Goal: Download file/media

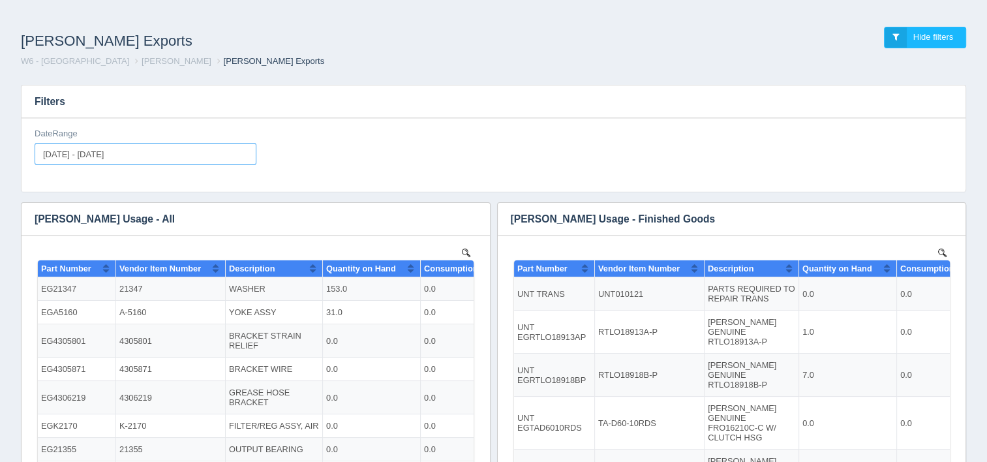
type input "[DATE]"
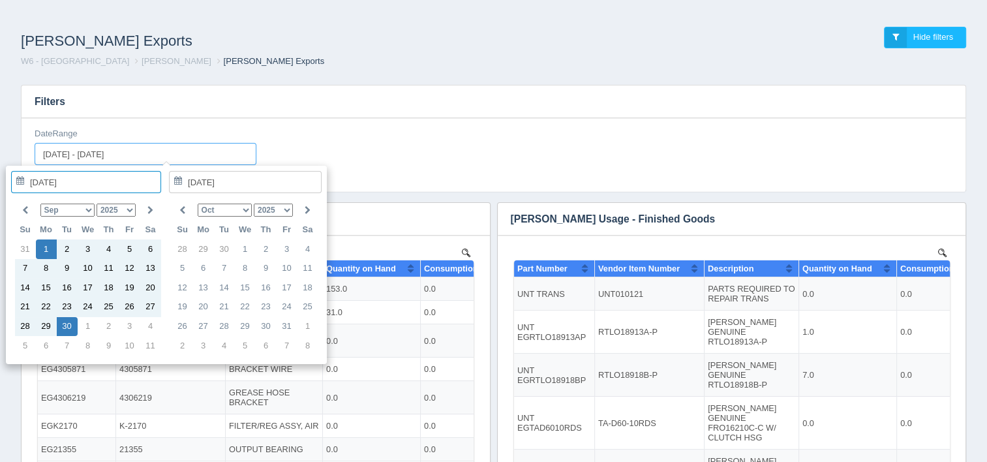
click at [194, 161] on input "[DATE] - [DATE]" at bounding box center [146, 154] width 222 height 22
click at [28, 211] on th at bounding box center [25, 210] width 21 height 20
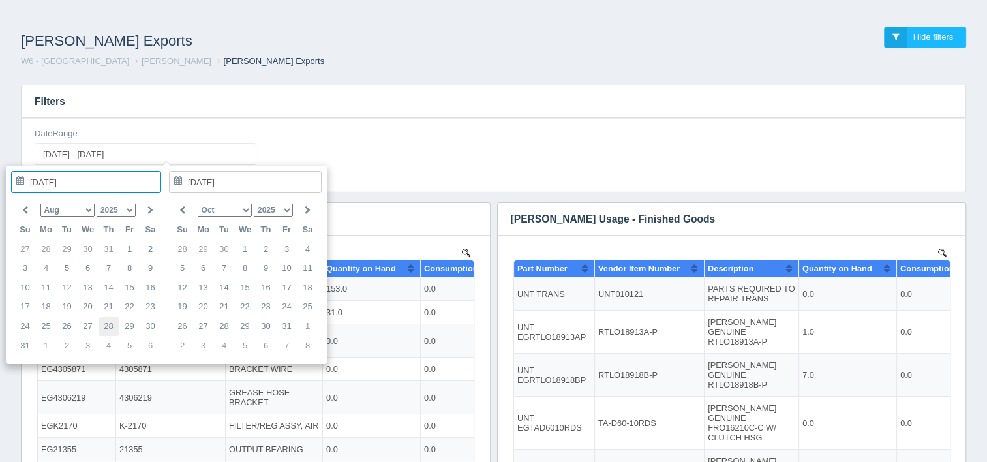
type input "[DATE]"
type input "[DATE] - [DATE]"
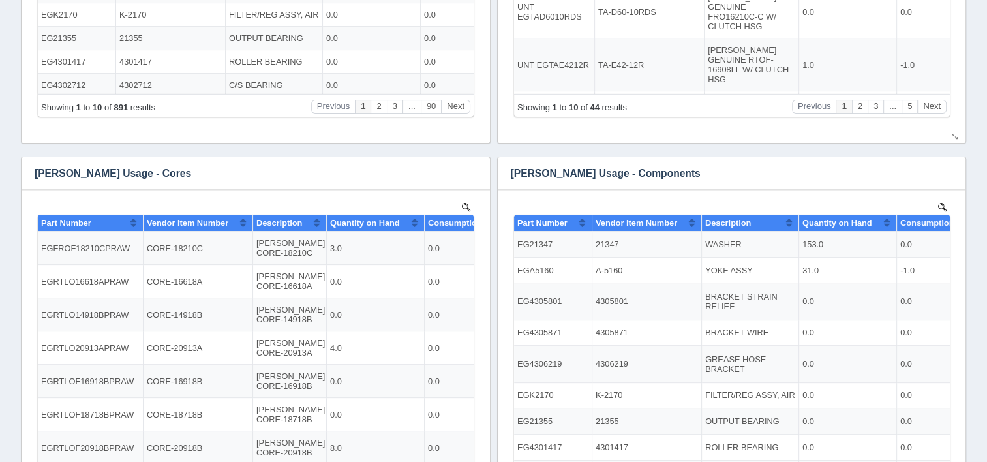
scroll to position [522, 0]
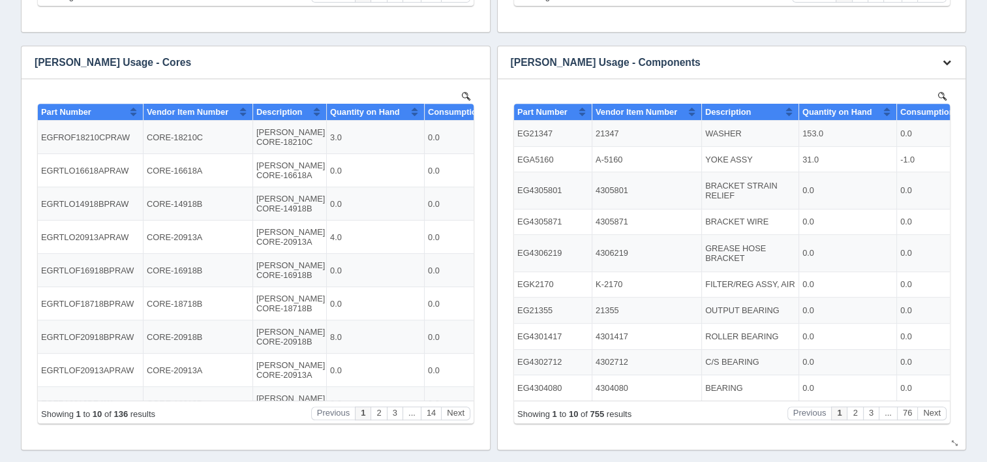
click at [945, 60] on icon "button" at bounding box center [947, 62] width 8 height 8
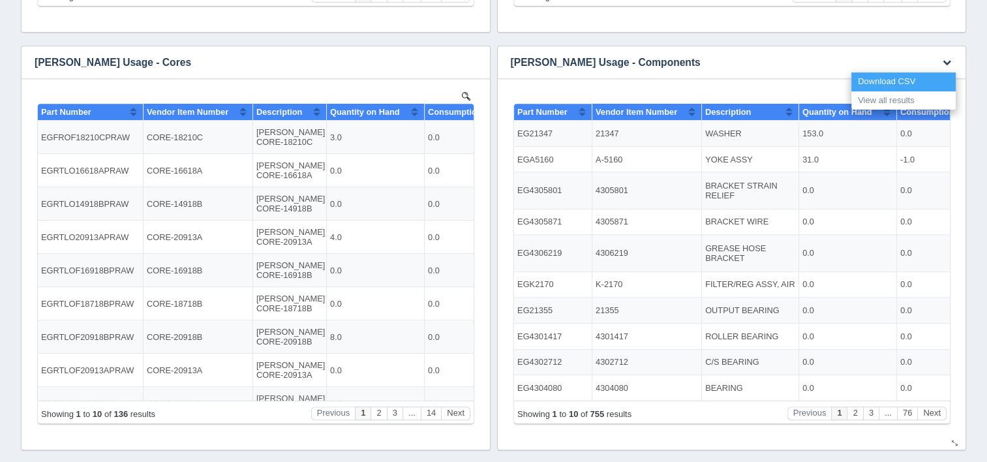
click at [908, 86] on link "Download CSV" at bounding box center [904, 81] width 104 height 19
click at [867, 80] on link "Download CSV" at bounding box center [904, 81] width 104 height 19
click at [892, 87] on link "Download CSV" at bounding box center [904, 81] width 104 height 19
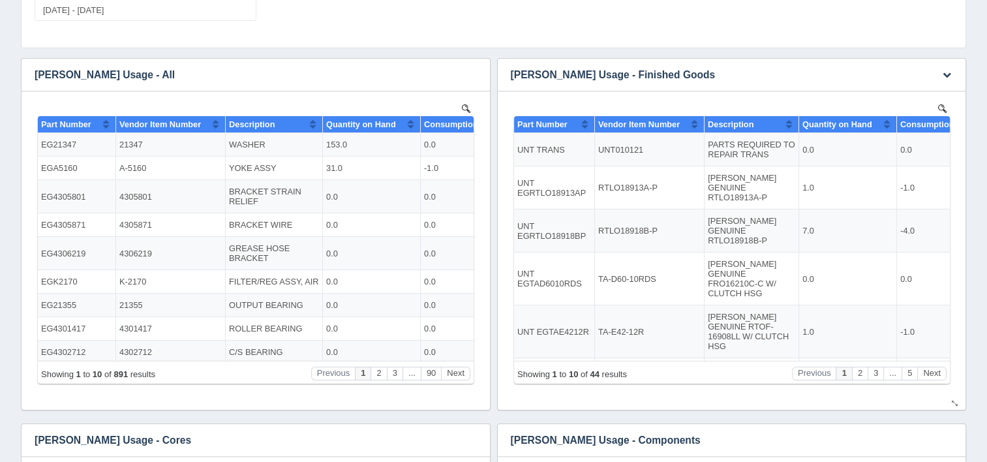
scroll to position [130, 0]
